Goal: Task Accomplishment & Management: Manage account settings

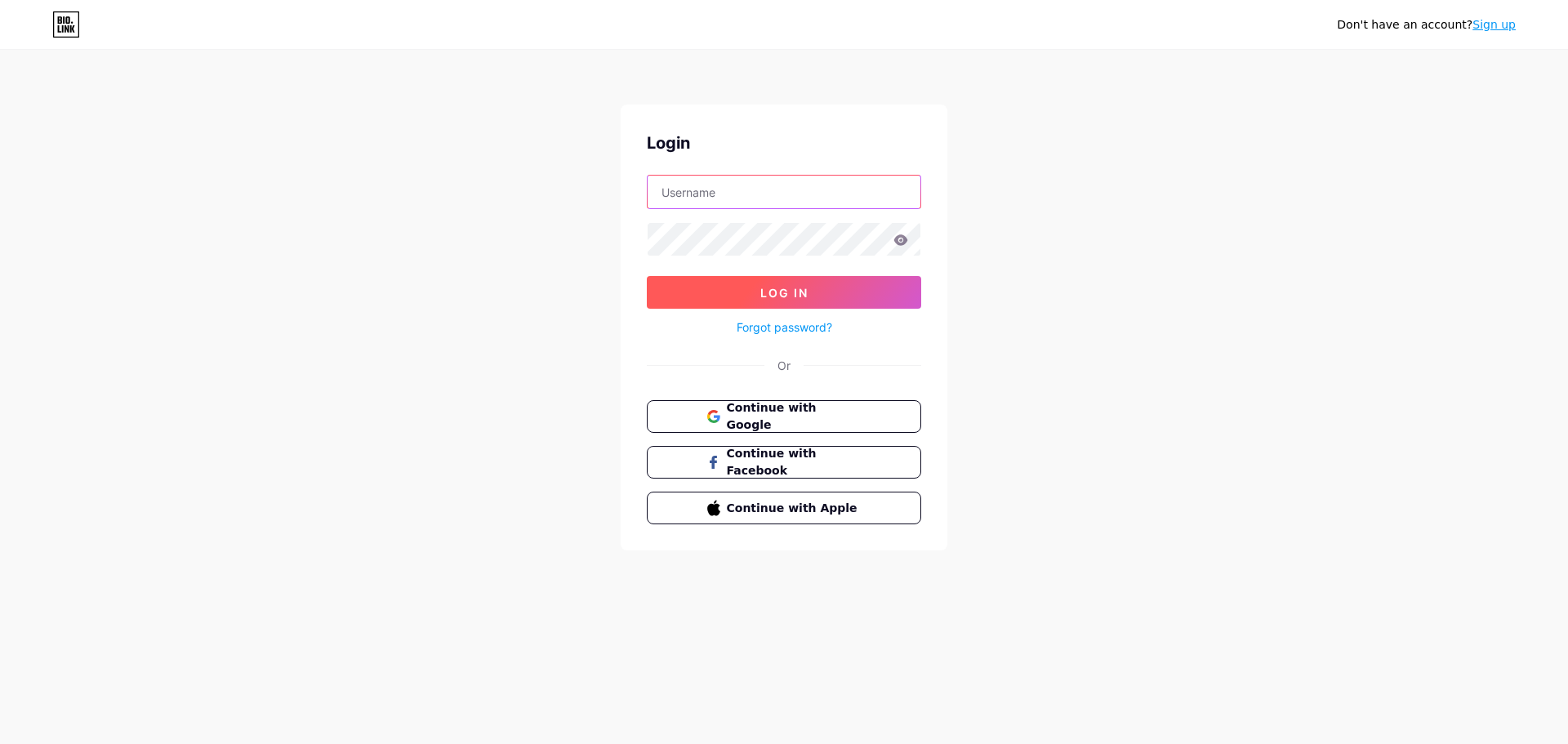
type input "[EMAIL_ADDRESS][DOMAIN_NAME]"
click at [759, 286] on button "Log In" at bounding box center [783, 292] width 274 height 33
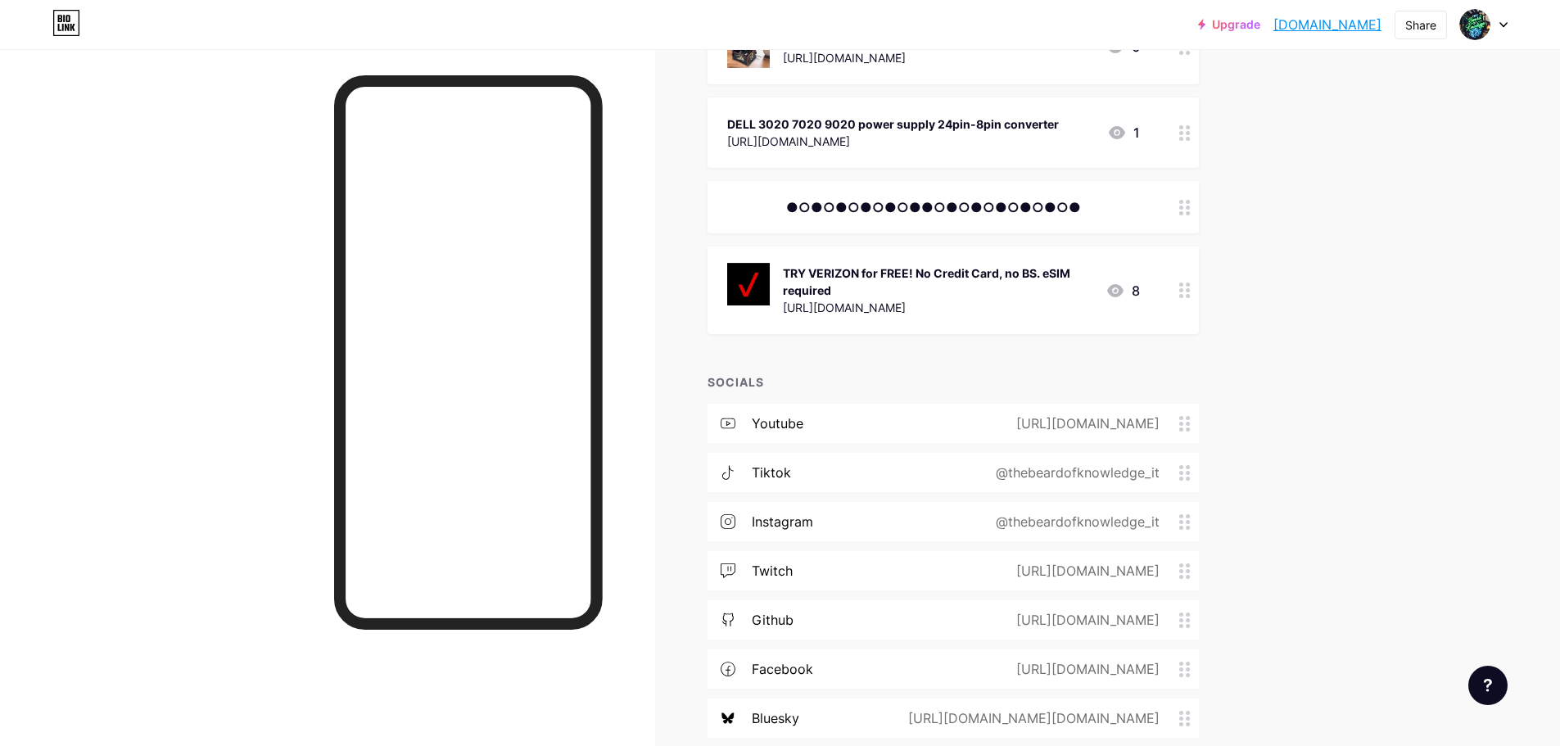
scroll to position [1754, 0]
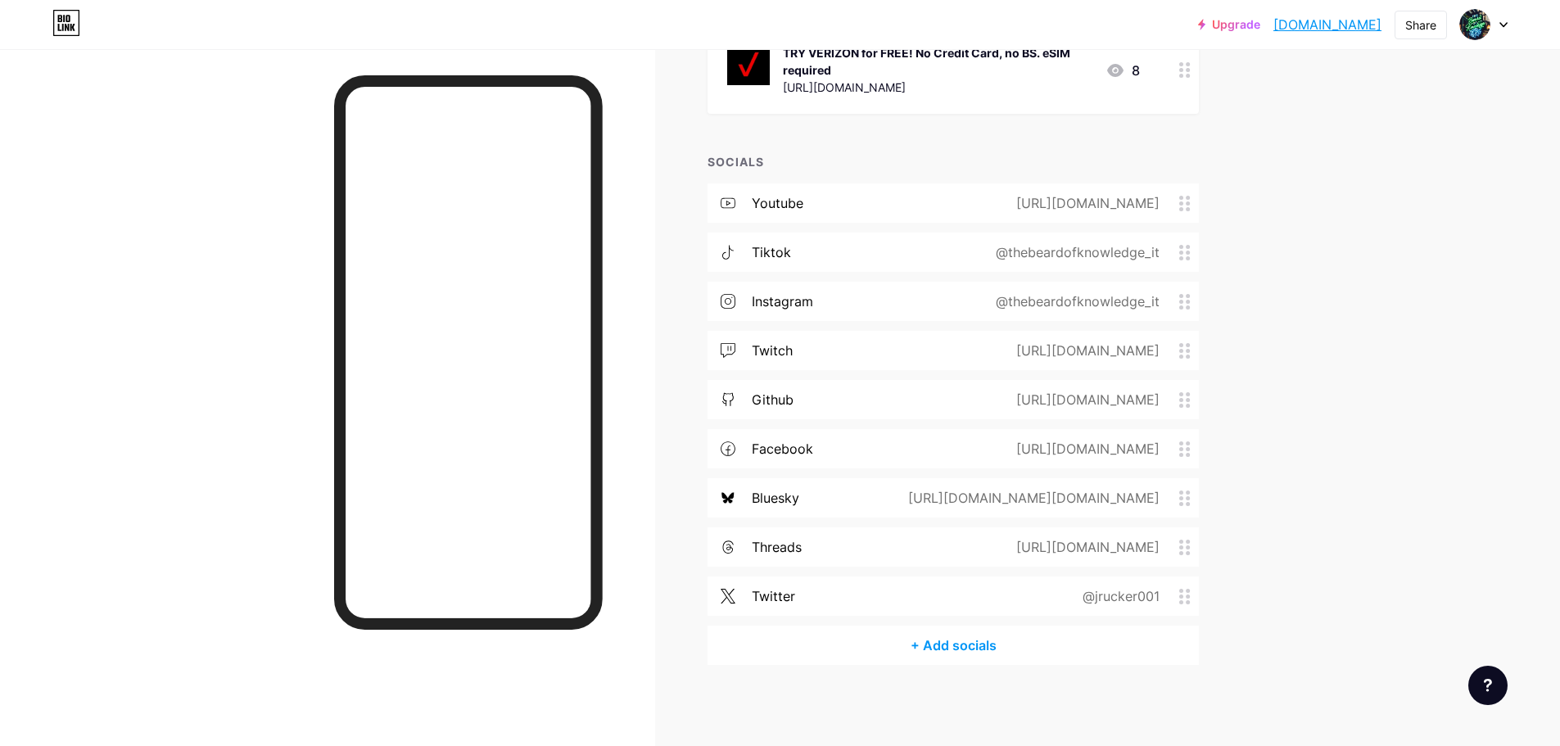
click at [932, 249] on div "tiktok @thebeardofknowledge_it" at bounding box center [952, 252] width 491 height 39
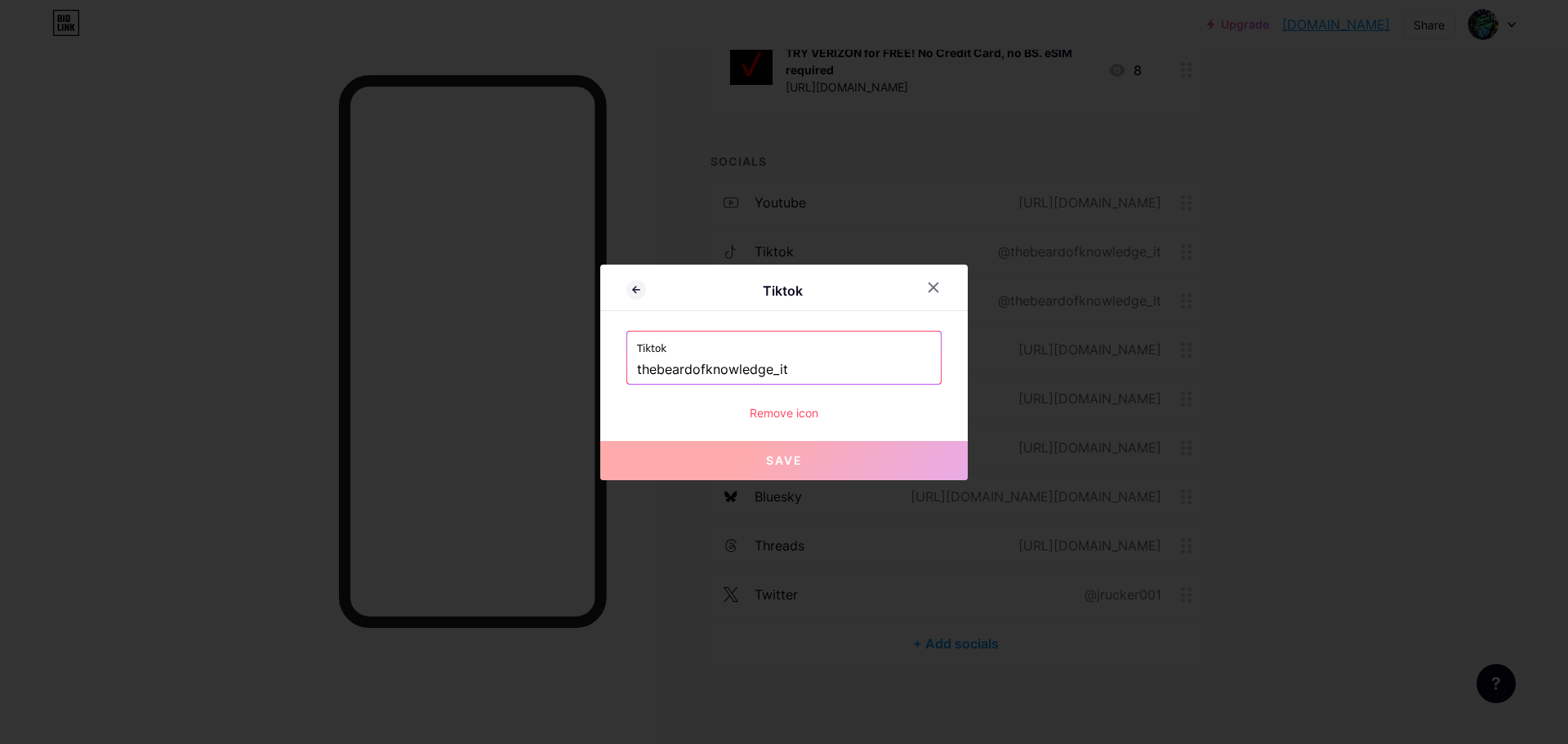
click at [636, 367] on div "Tiktok thebeardofknowledge_it" at bounding box center [784, 357] width 313 height 52
click at [638, 368] on input "thebeardofknowledge_it" at bounding box center [784, 370] width 294 height 28
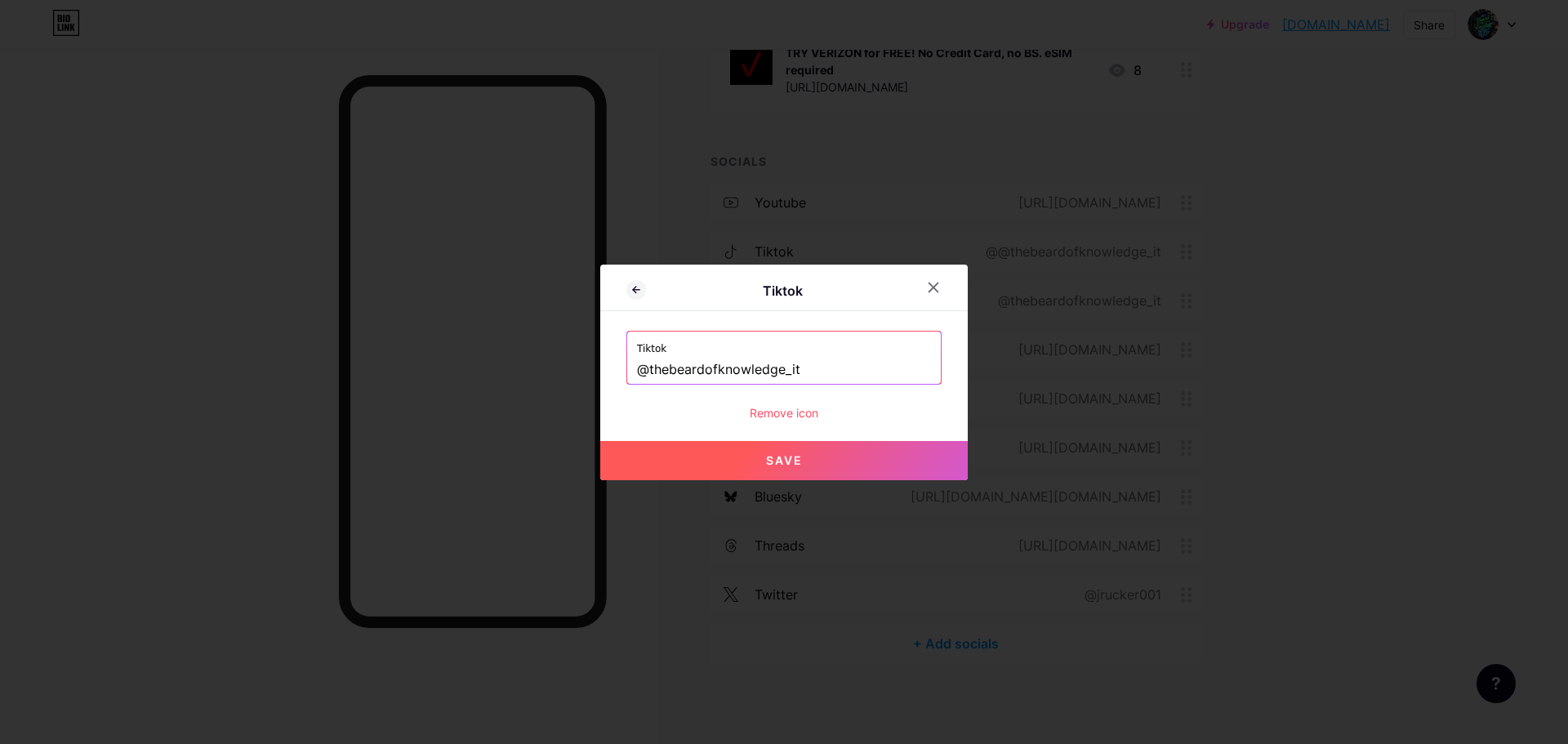
click at [777, 457] on span "Save" at bounding box center [784, 460] width 37 height 14
type input "[URL][DOMAIN_NAME]"
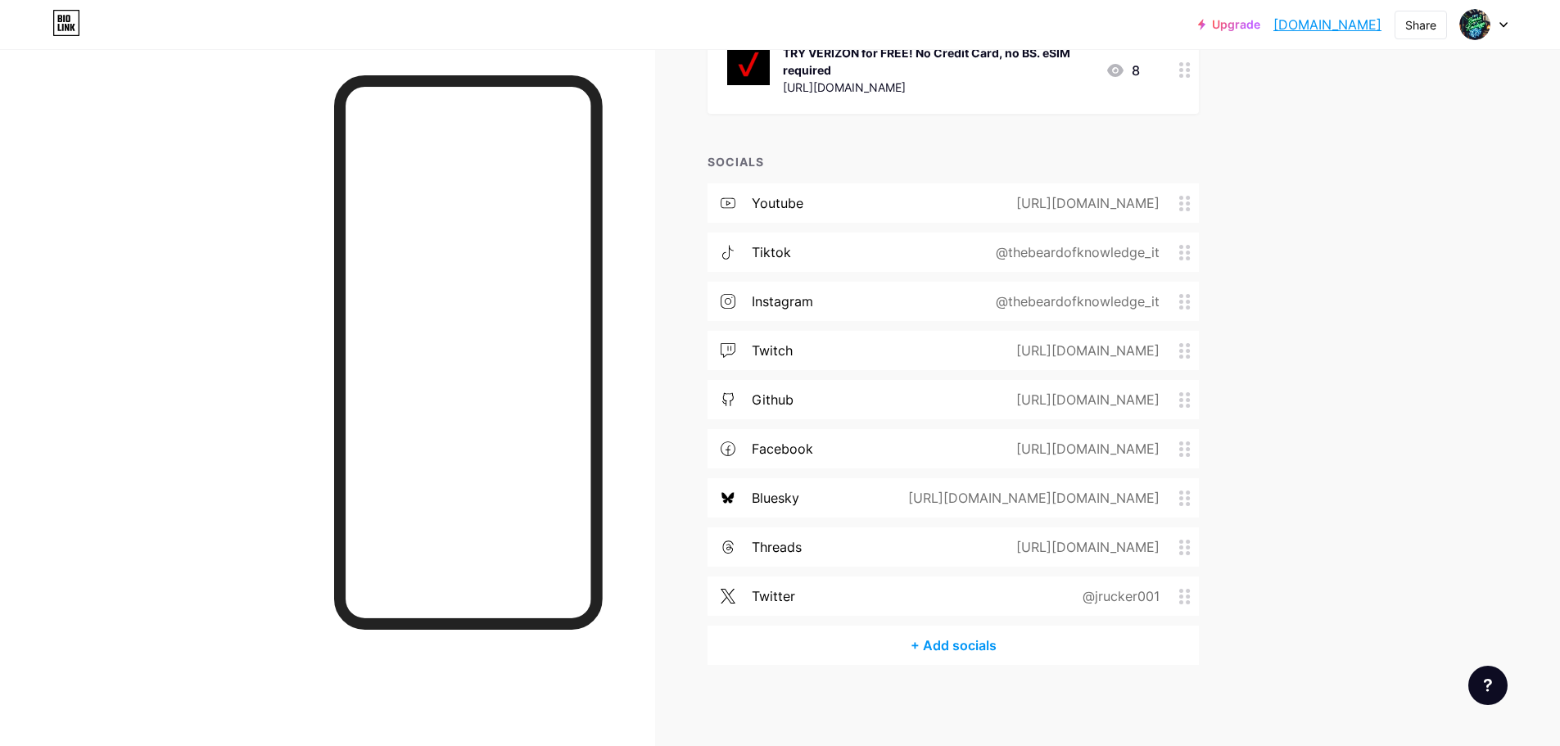
click at [943, 596] on div "twitter @jrucker001" at bounding box center [952, 595] width 491 height 39
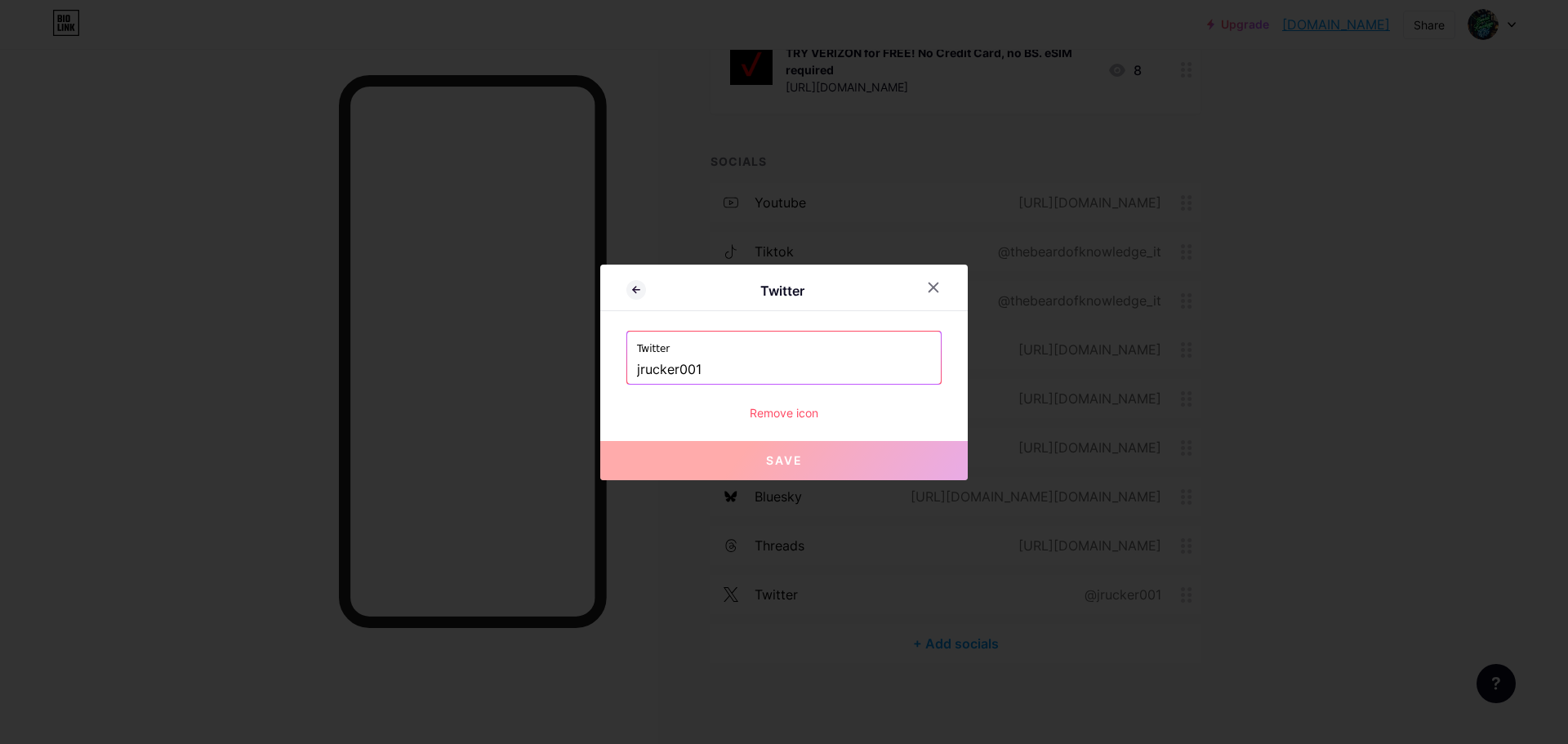
click at [718, 368] on input "jrucker001" at bounding box center [784, 370] width 294 height 28
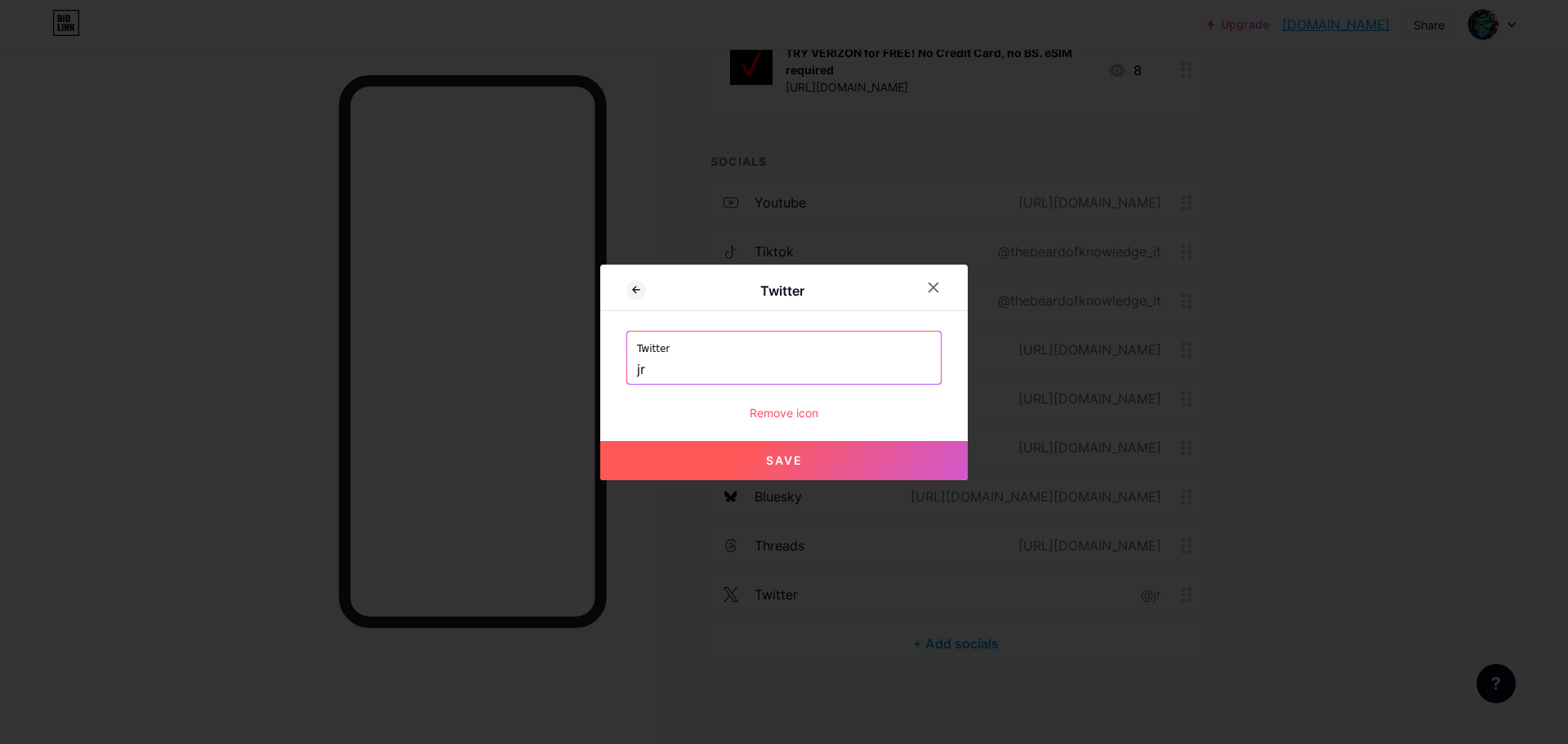
type input "j"
type input "@thebeardofknow"
click at [682, 412] on div "Remove icon" at bounding box center [784, 412] width 315 height 17
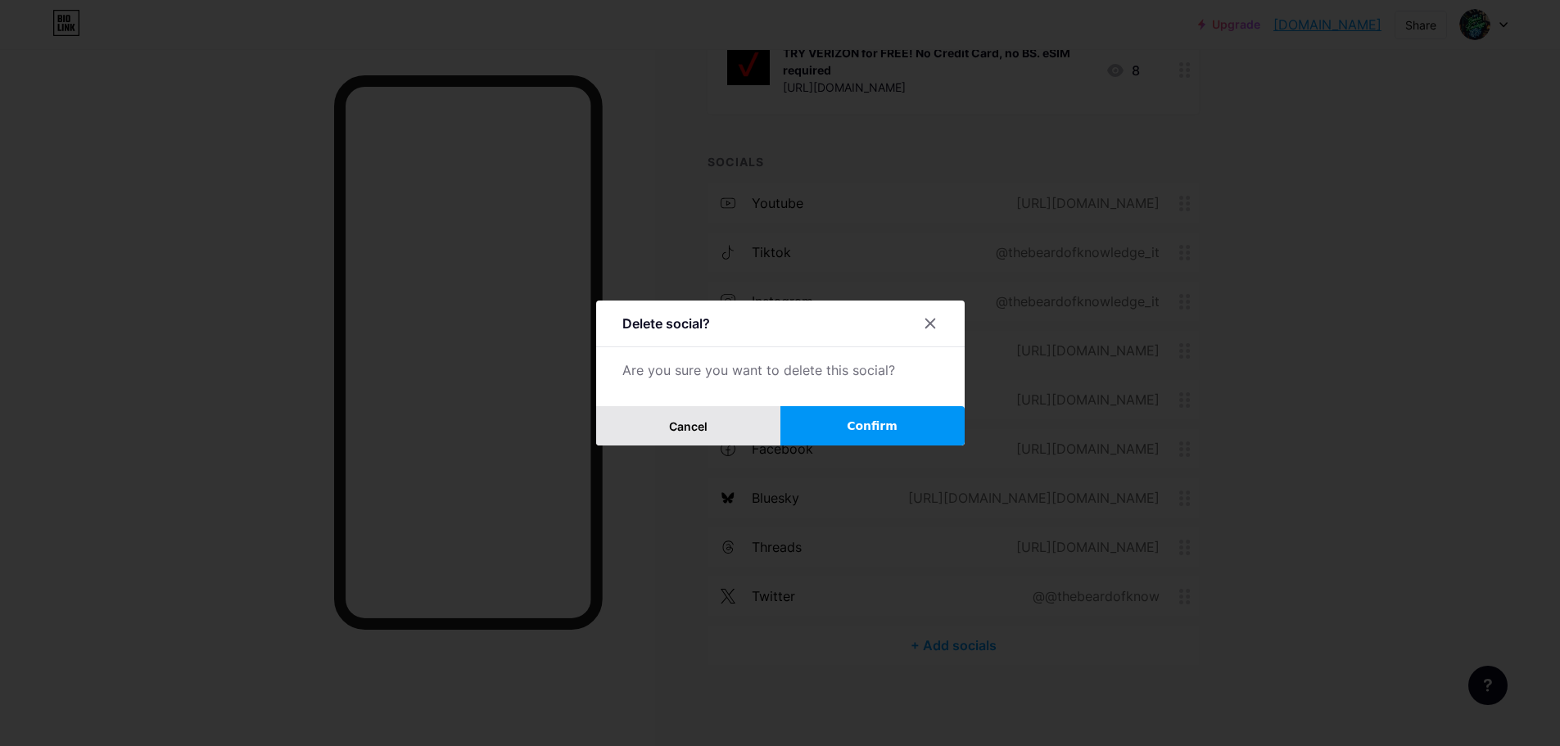
click at [732, 421] on button "Cancel" at bounding box center [688, 425] width 184 height 39
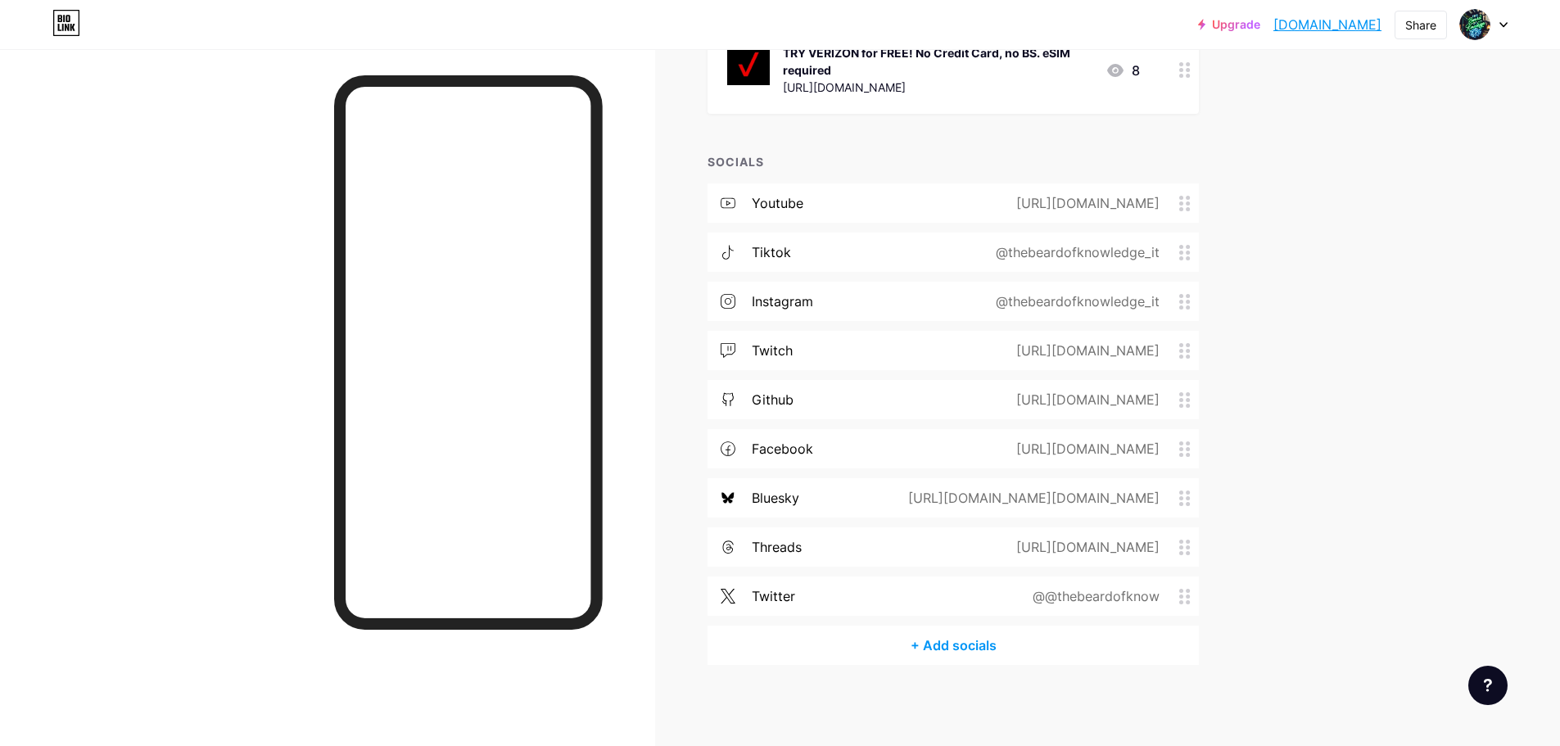
click at [995, 591] on div "twitter @@thebeardofknow" at bounding box center [952, 595] width 491 height 39
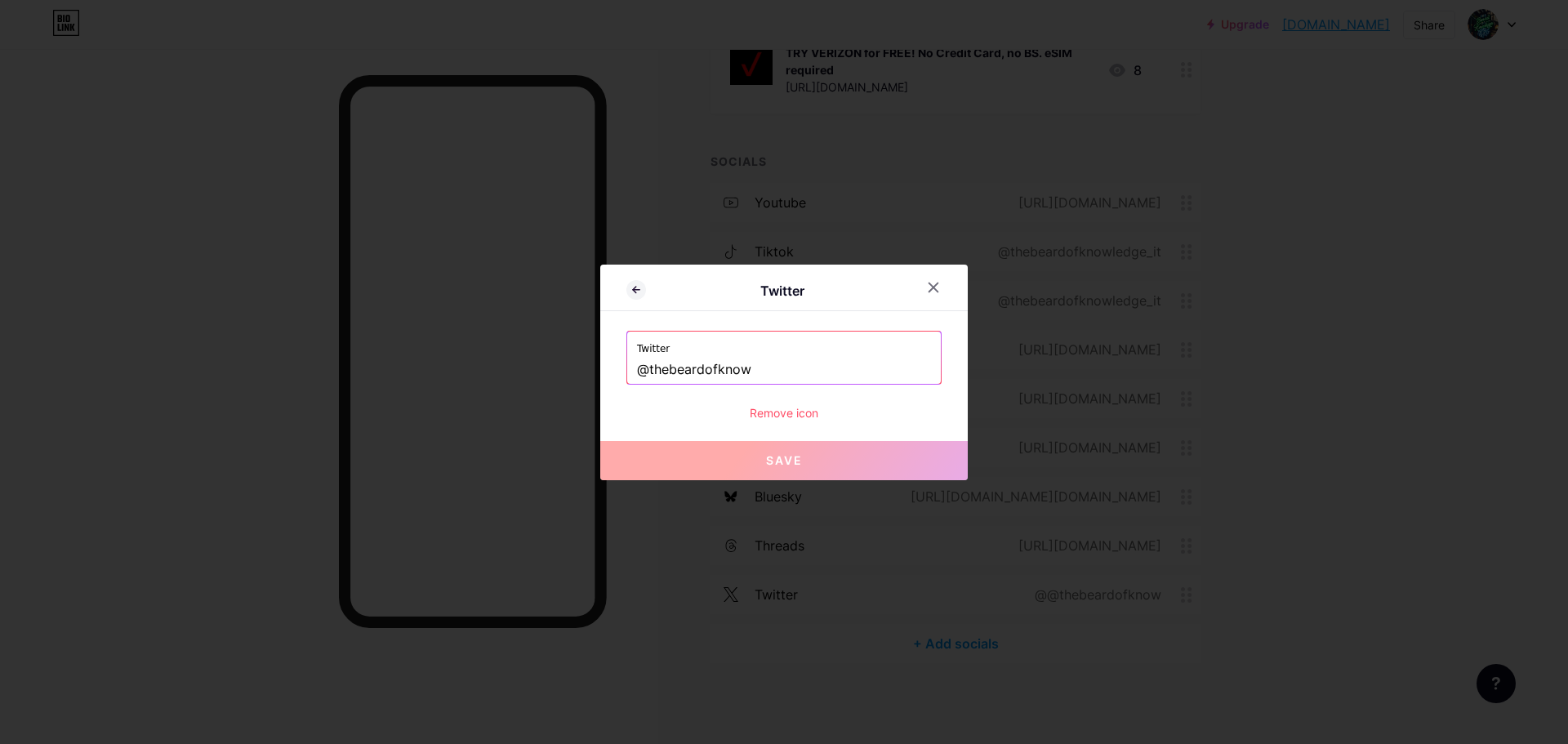
click at [786, 465] on span "Save" at bounding box center [784, 460] width 37 height 14
click at [932, 286] on icon at bounding box center [934, 286] width 9 height 9
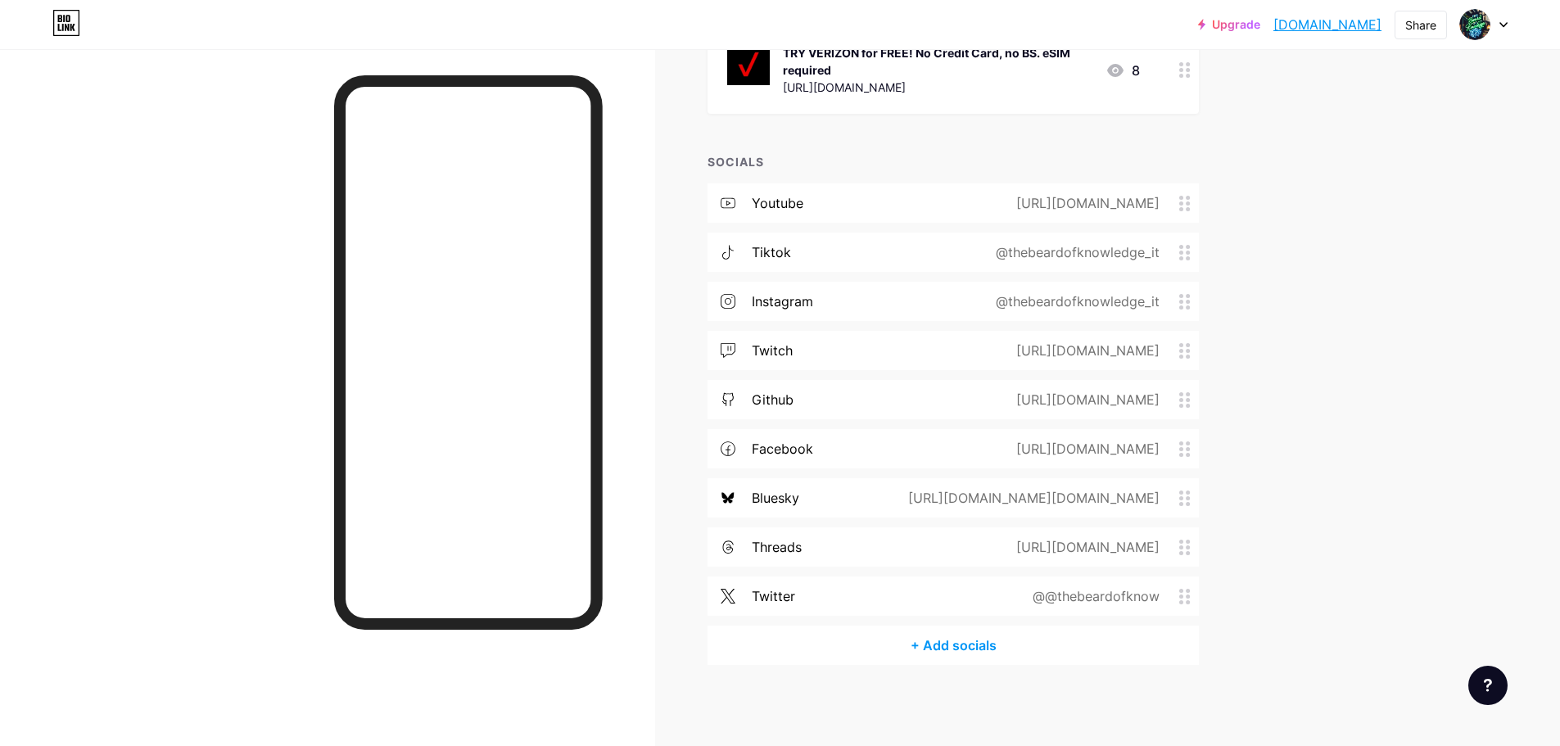
click at [997, 600] on div "twitter @@thebeardofknow" at bounding box center [952, 595] width 491 height 39
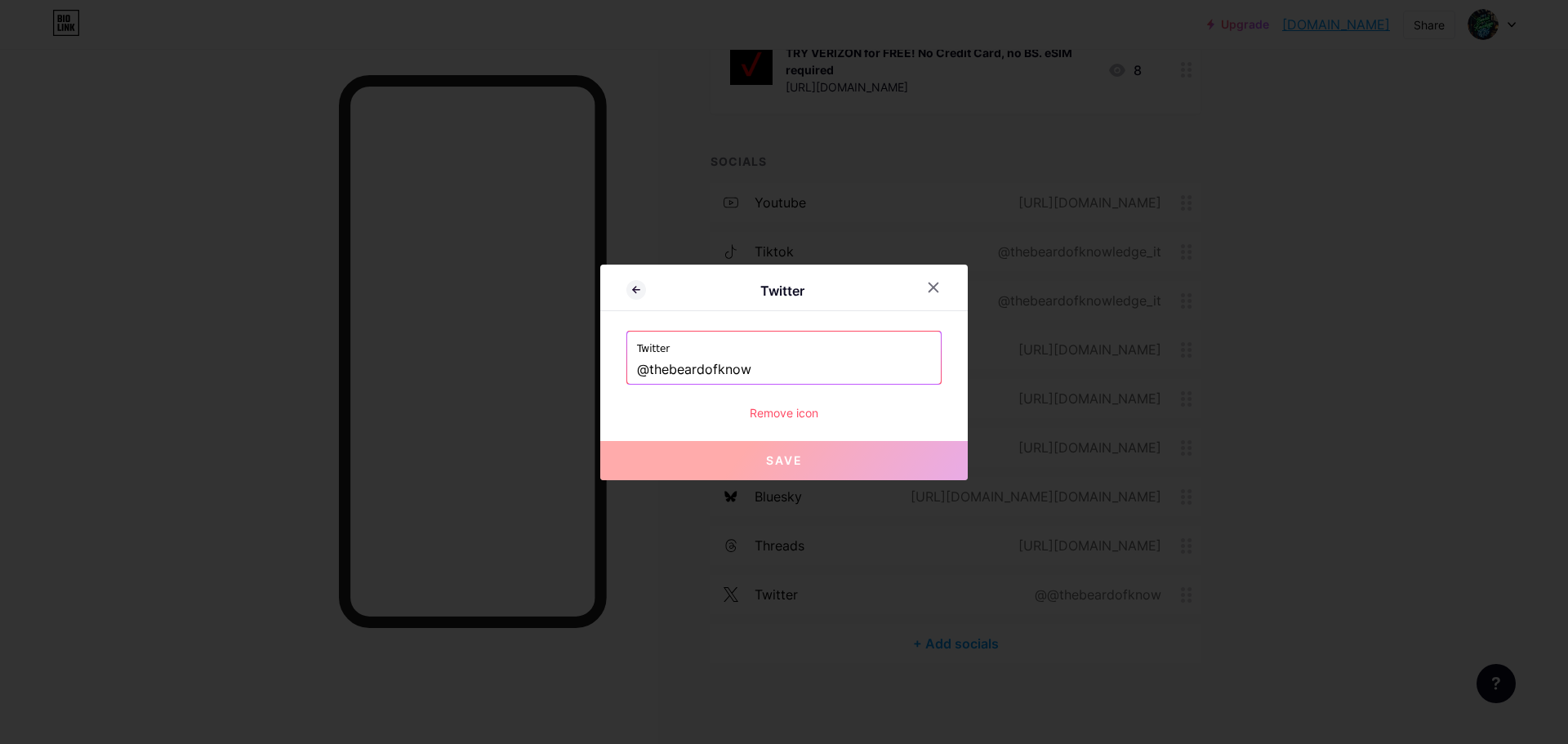
click at [650, 370] on input "@thebeardofknow" at bounding box center [784, 370] width 294 height 28
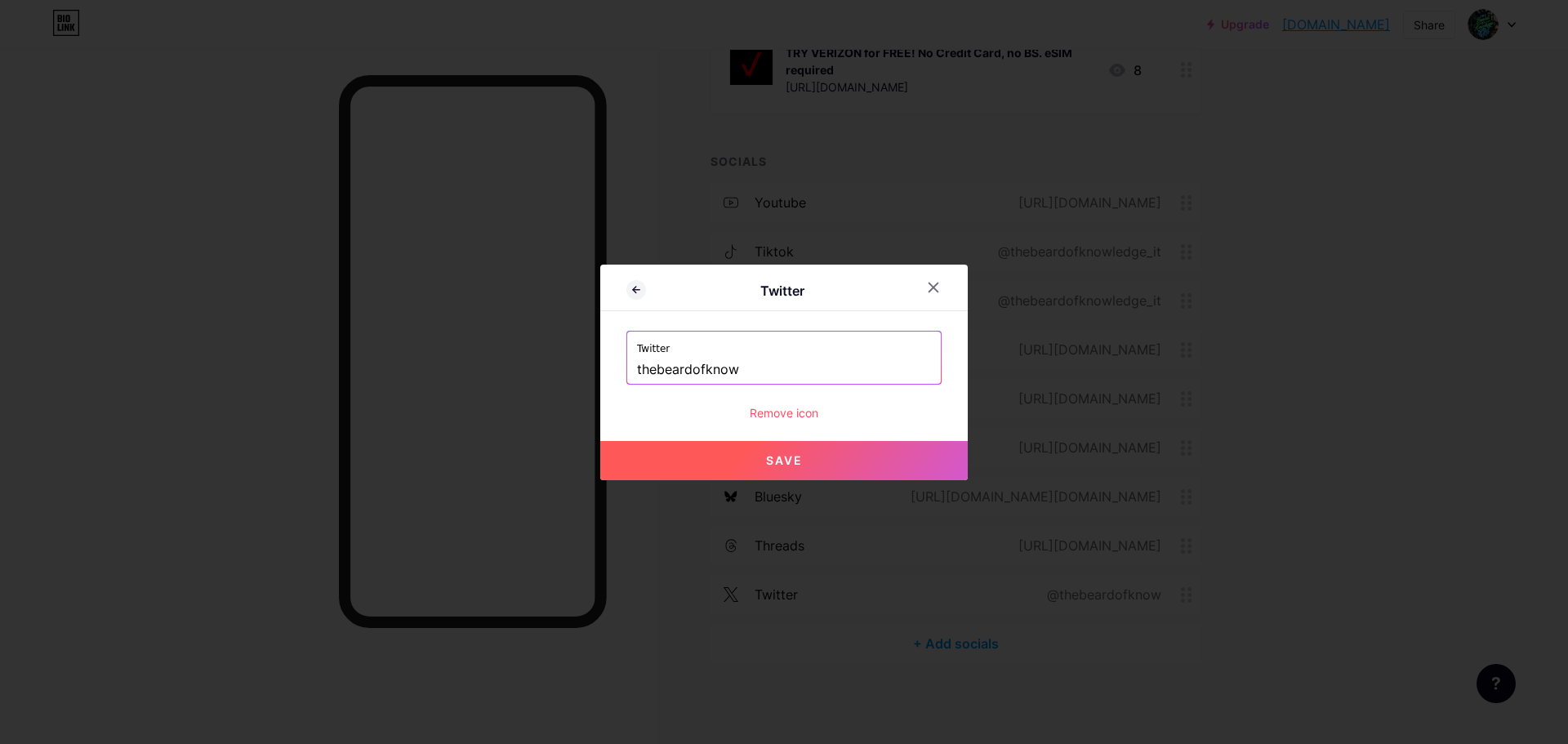
click at [814, 453] on button "Save" at bounding box center [784, 460] width 367 height 39
type input "[URL][DOMAIN_NAME]"
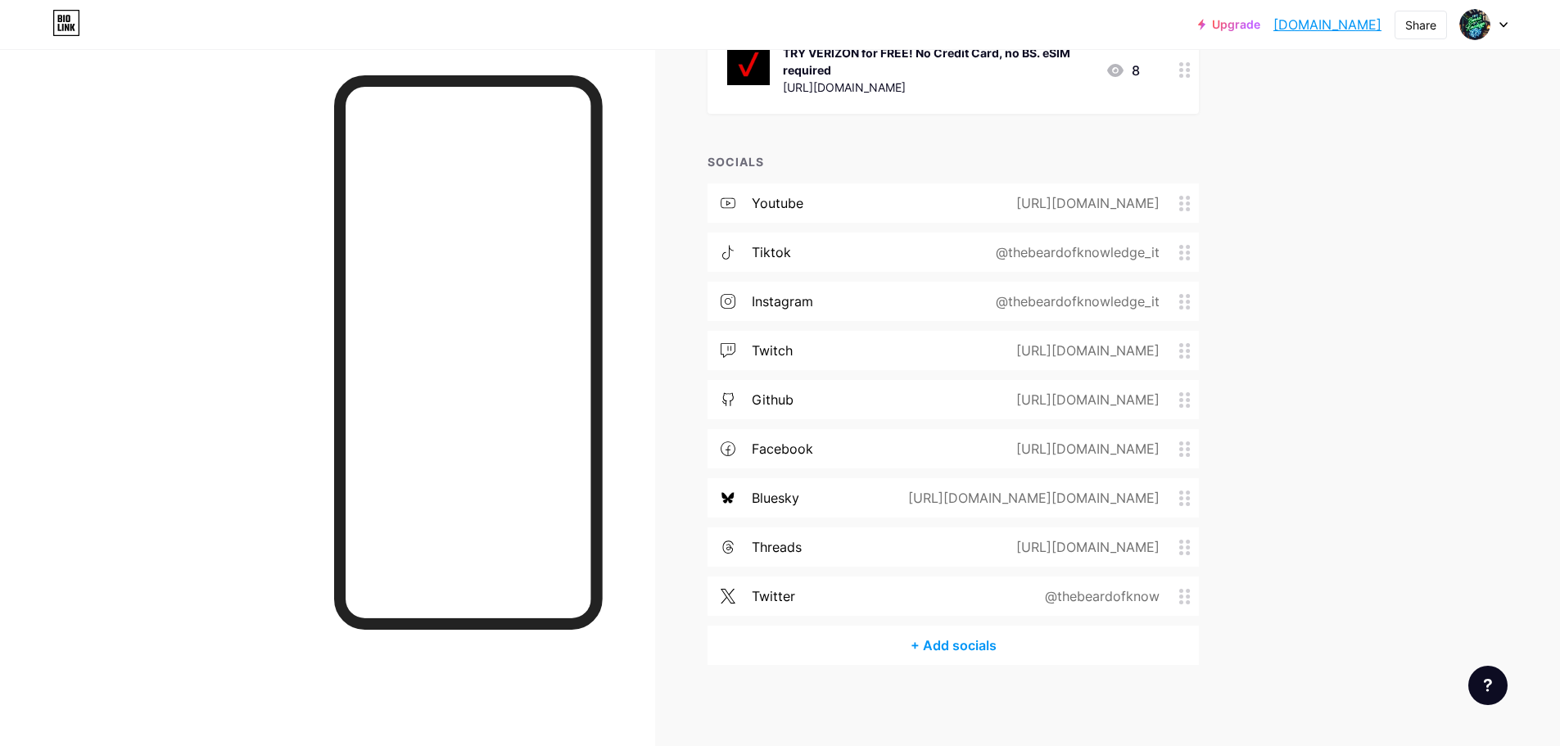
click at [953, 595] on div "twitter @thebeardofknow" at bounding box center [952, 595] width 491 height 39
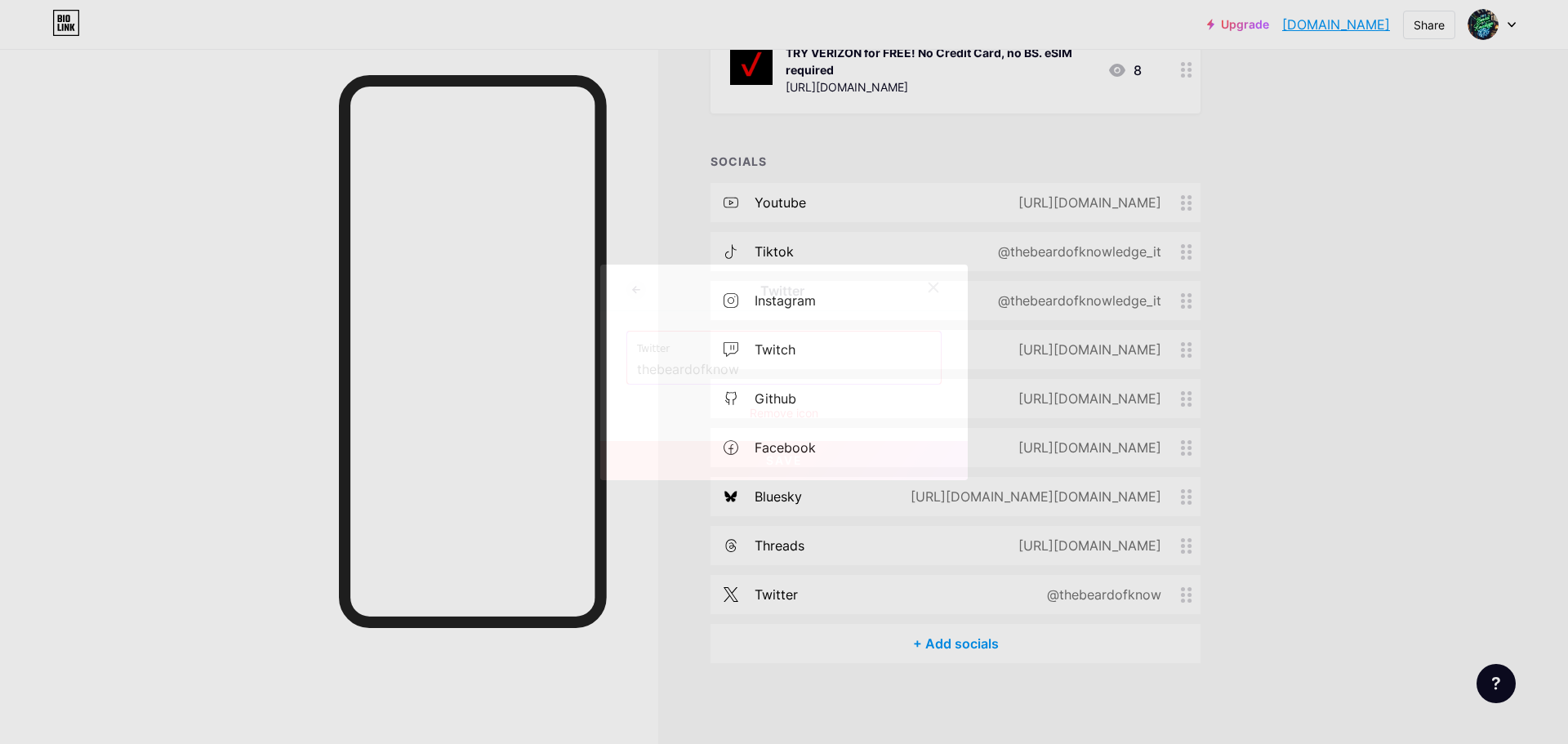
click at [942, 281] on div at bounding box center [933, 286] width 29 height 29
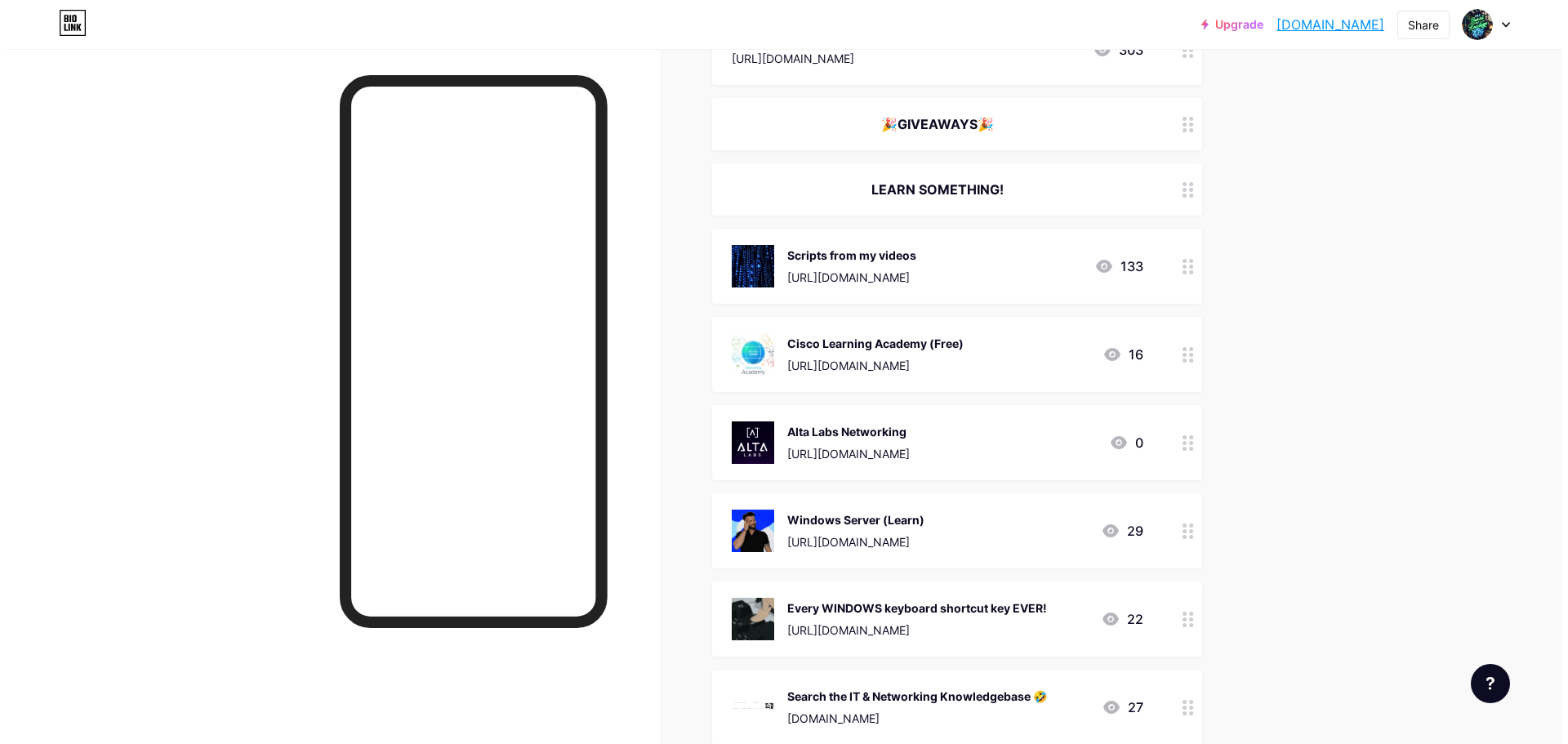
scroll to position [244, 0]
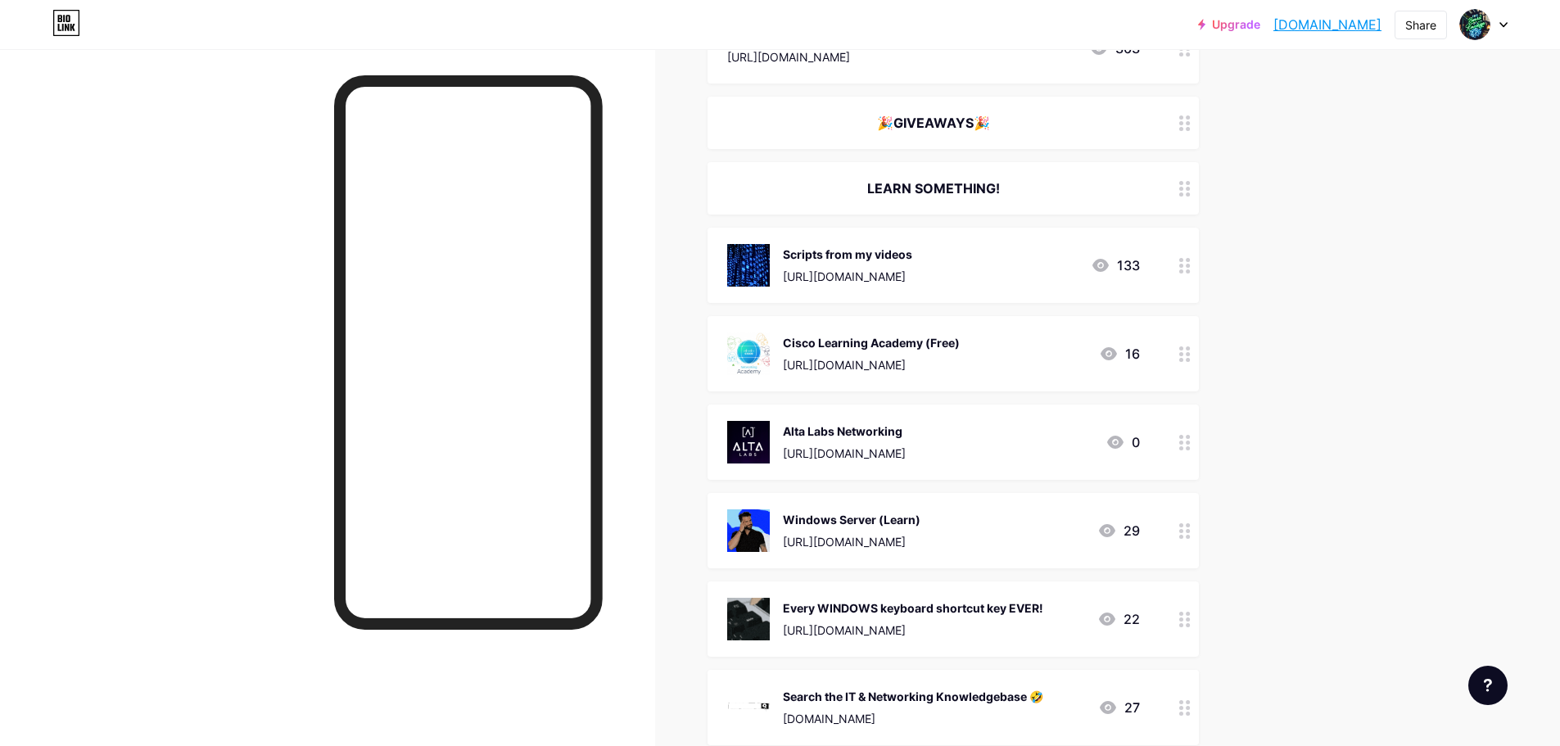
click at [973, 444] on div "Alta Labs Networking [URL][DOMAIN_NAME] 0" at bounding box center [933, 442] width 413 height 43
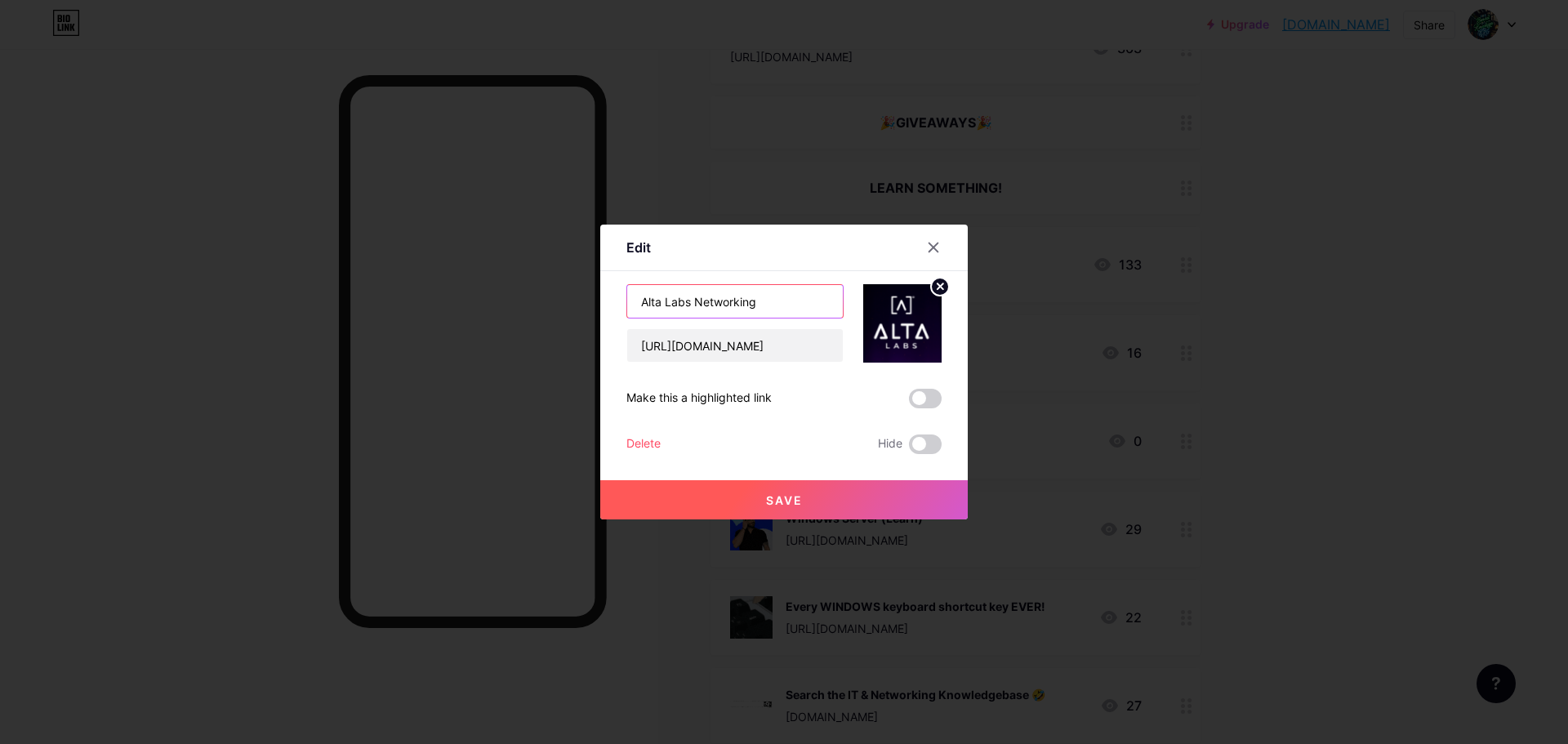
click at [766, 304] on input "Alta Labs Networking" at bounding box center [735, 301] width 215 height 33
type input "Alta Labs Networking (Amazon Affiliate Links)"
click at [884, 493] on button "Save" at bounding box center [784, 499] width 367 height 39
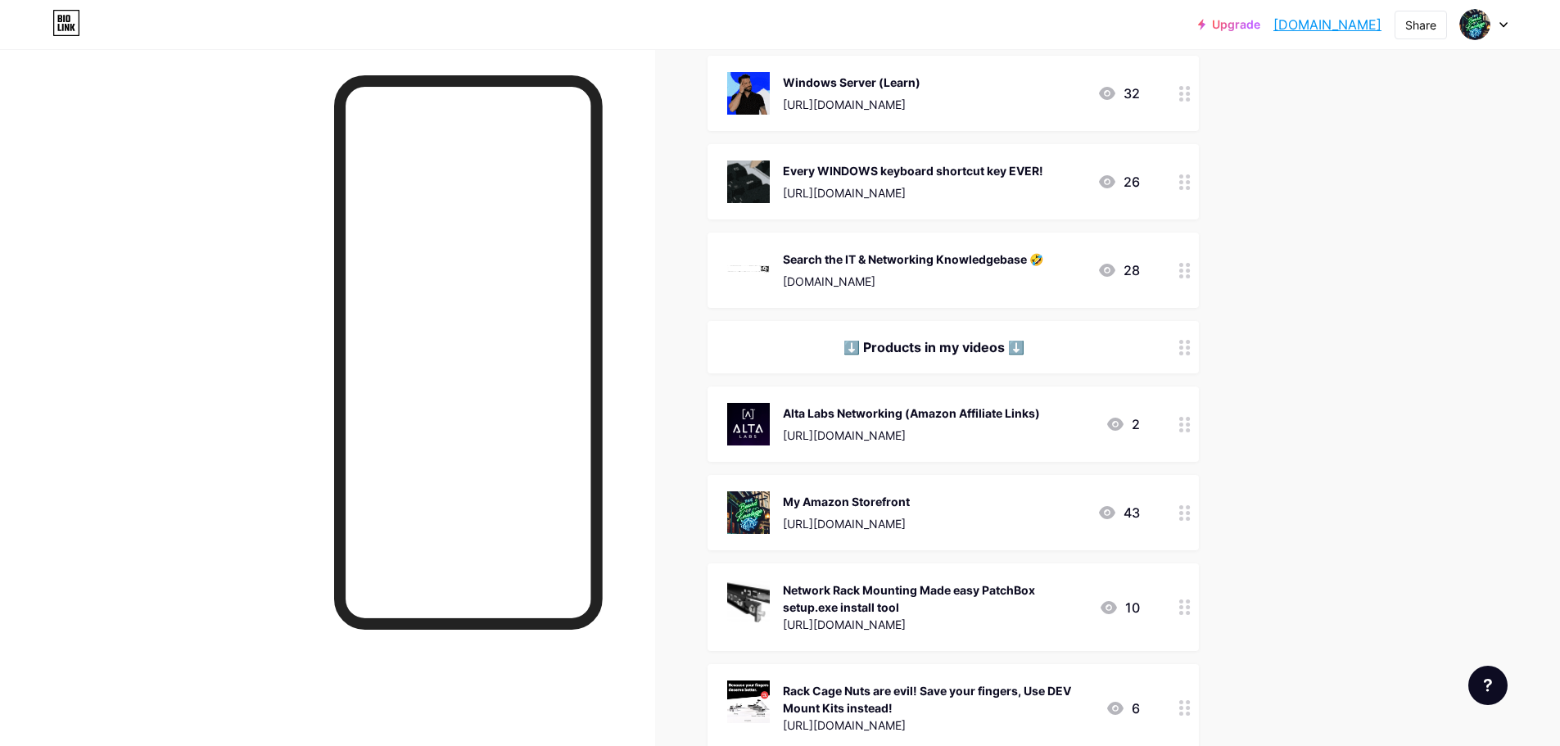
scroll to position [595, 0]
